Goal: Communication & Community: Answer question/provide support

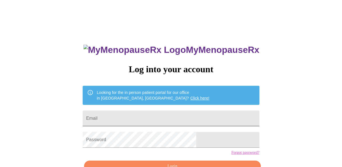
click at [155, 120] on input "Email" at bounding box center [171, 119] width 177 height 16
type input "[EMAIL_ADDRESS][DOMAIN_NAME]"
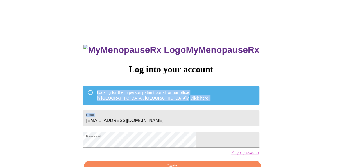
drag, startPoint x: 342, startPoint y: 91, endPoint x: 346, endPoint y: 115, distance: 23.9
click at [342, 115] on html "MyMenopauseRx Log into your account Looking for the in person patient portal fo…" at bounding box center [171, 102] width 342 height 205
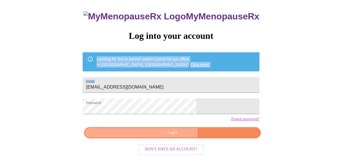
click at [171, 136] on span "Login" at bounding box center [173, 132] width 164 height 7
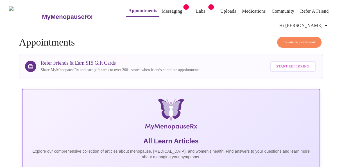
click at [162, 8] on link "Messaging" at bounding box center [172, 11] width 21 height 8
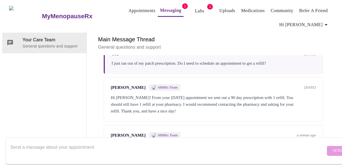
scroll to position [406, 0]
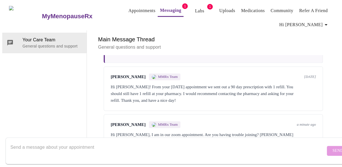
click at [267, 142] on textarea "Send a message about your appointment" at bounding box center [167, 151] width 315 height 18
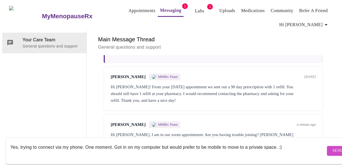
type textarea "Yes, trying to connect via my phone. One moment. Got in on my computer but woul…"
click at [333, 147] on span "Send" at bounding box center [338, 150] width 11 height 7
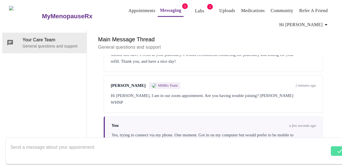
scroll to position [446, 0]
